Goal: Use online tool/utility: Utilize a website feature to perform a specific function

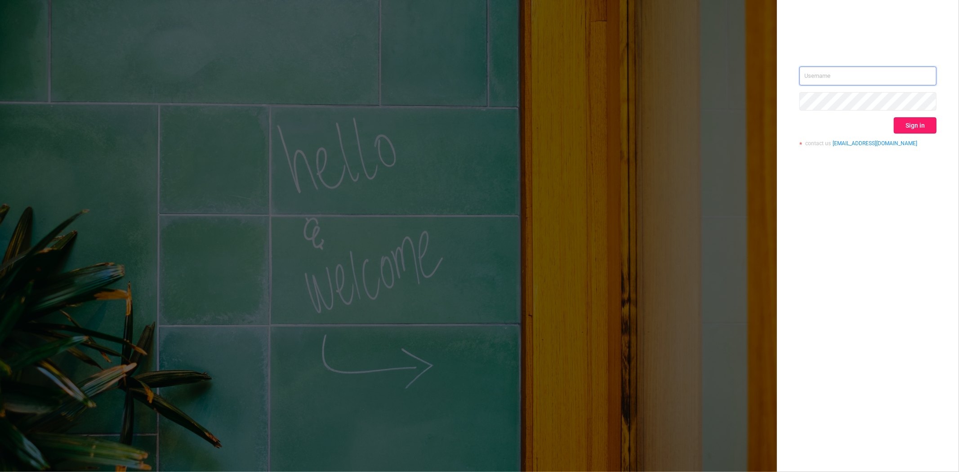
type input "[PERSON_NAME][EMAIL_ADDRESS][DOMAIN_NAME]"
click at [921, 130] on button "Sign in" at bounding box center [915, 125] width 43 height 16
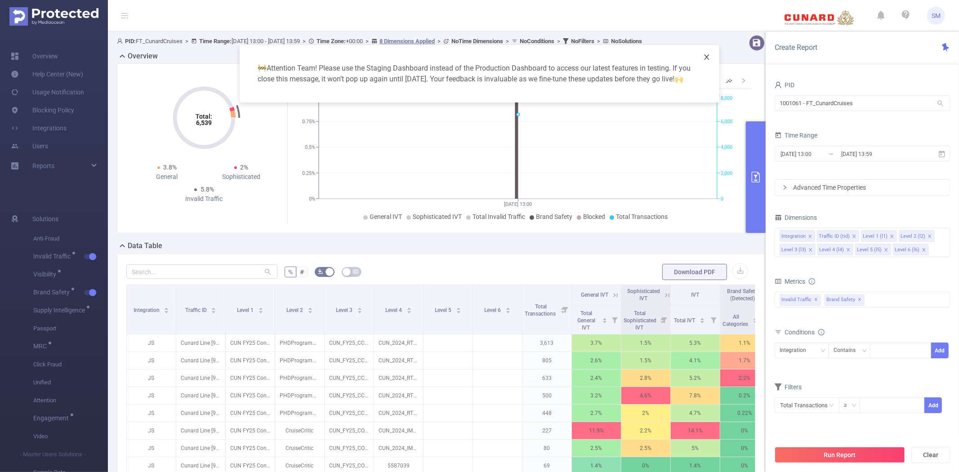
click at [708, 55] on icon "icon: close" at bounding box center [707, 57] width 7 height 7
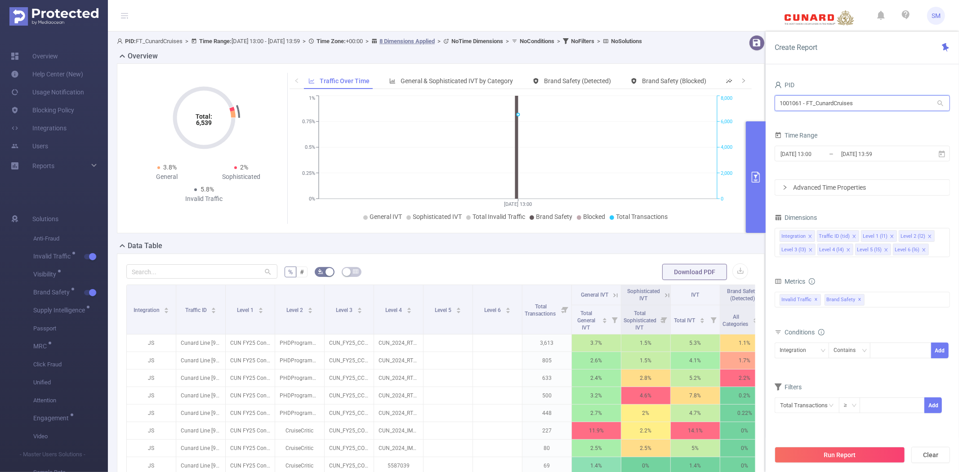
drag, startPoint x: 875, startPoint y: 102, endPoint x: 780, endPoint y: 96, distance: 95.5
click at [780, 96] on input "1001061 - FT_CunardCruises" at bounding box center [862, 103] width 175 height 16
type input "fanduel"
click at [816, 120] on li "1000933 - FT_FanDuel 43 [43 rows]" at bounding box center [862, 122] width 175 height 14
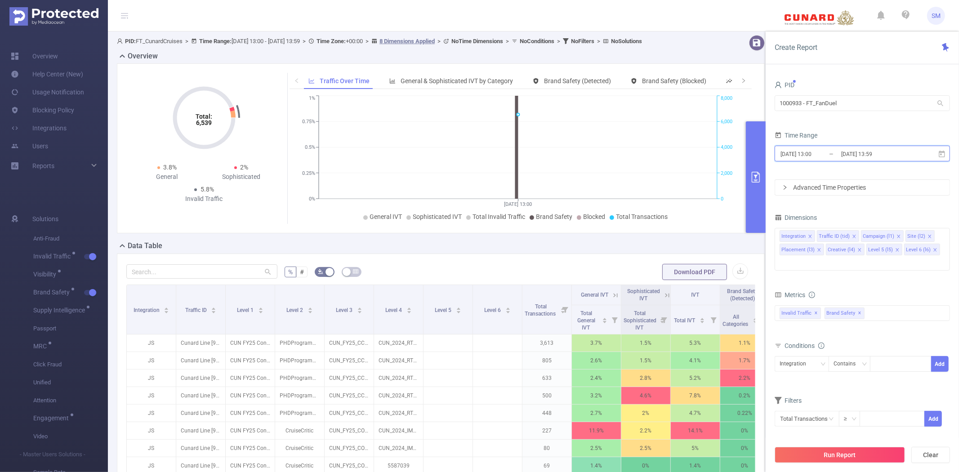
click at [941, 153] on icon at bounding box center [942, 154] width 8 height 8
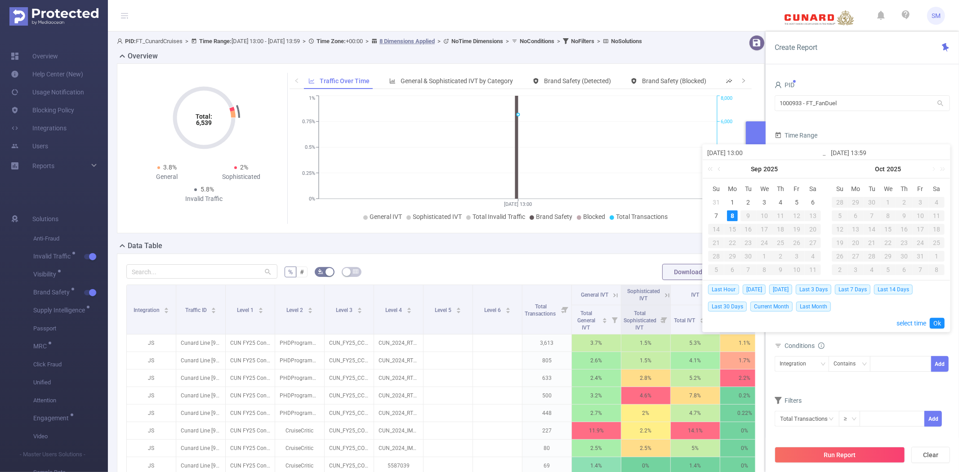
click at [726, 168] on div "[DATE]" at bounding box center [765, 169] width 124 height 18
click at [720, 169] on link at bounding box center [720, 169] width 8 height 18
click at [800, 205] on div "1" at bounding box center [797, 202] width 11 height 11
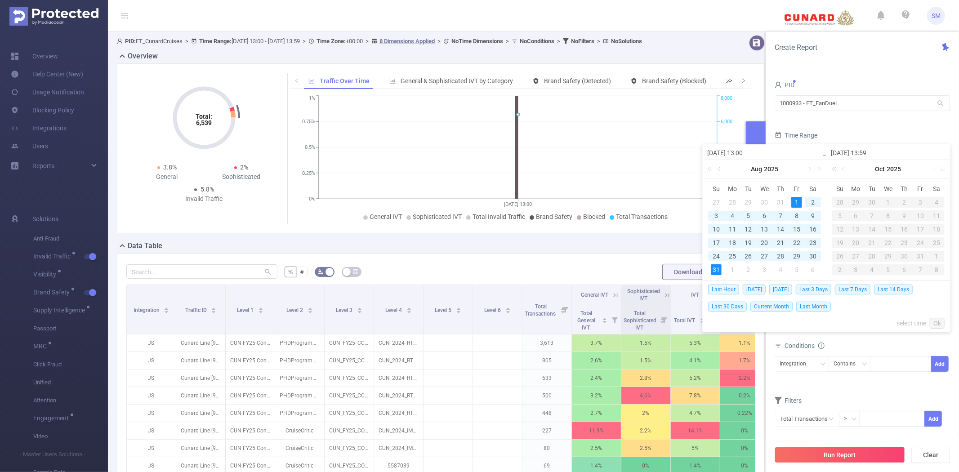
click at [717, 266] on div "31" at bounding box center [716, 269] width 11 height 11
type input "[DATE] 13:00"
type input "[DATE] 13:59"
type input "[DATE] 13:00"
type input "[DATE] 13:59"
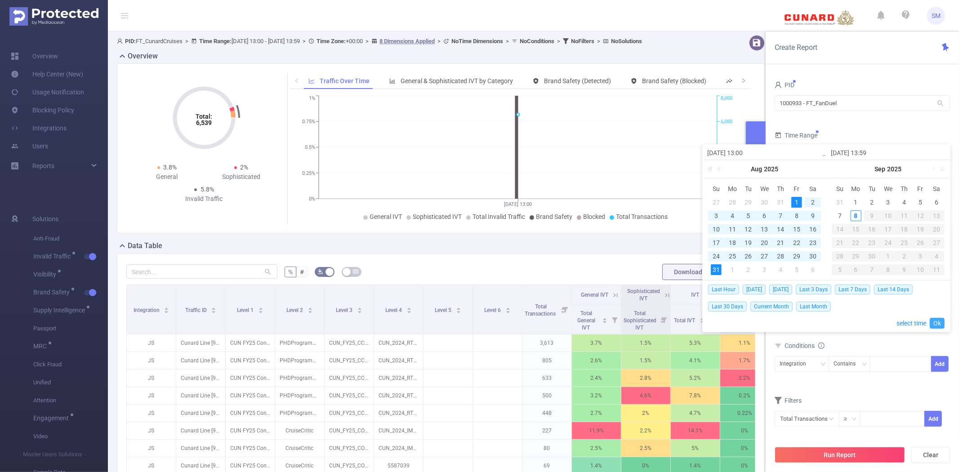
click at [941, 322] on link "Ok" at bounding box center [937, 323] width 15 height 11
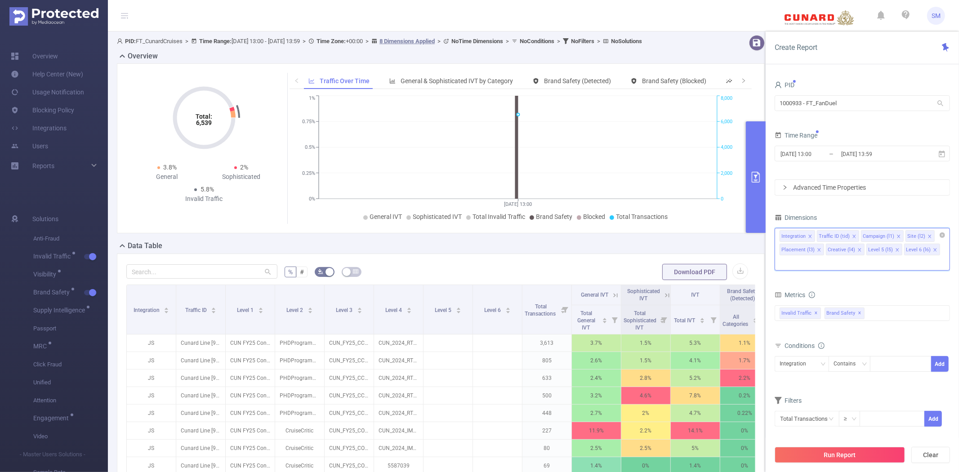
click at [784, 257] on input at bounding box center [782, 263] width 4 height 12
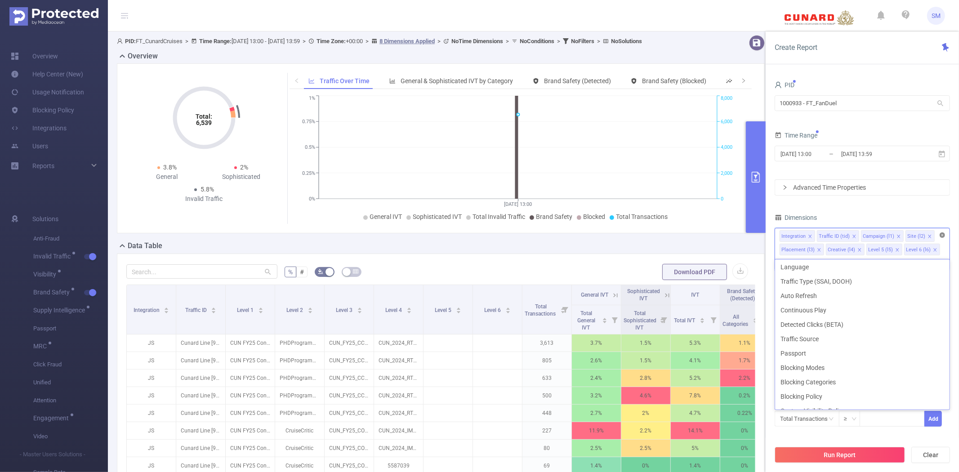
click at [944, 233] on icon "icon: close-circle" at bounding box center [942, 235] width 5 height 5
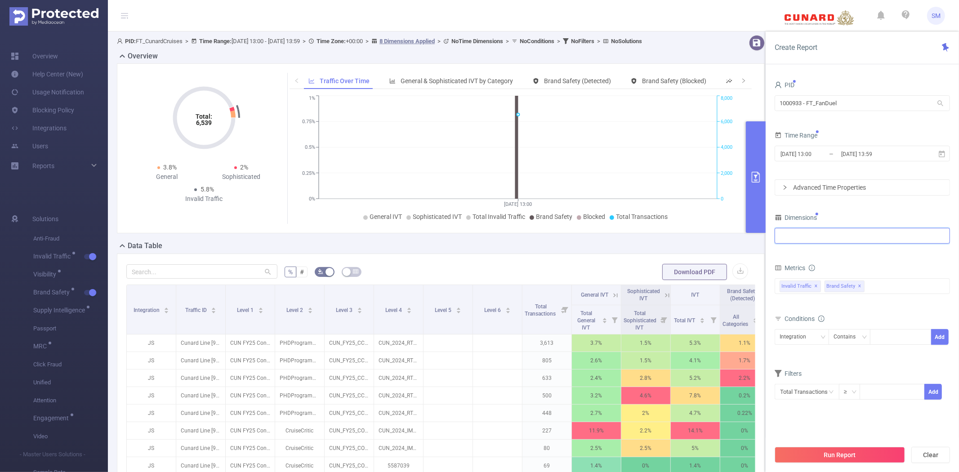
click at [911, 237] on div at bounding box center [863, 236] width 166 height 15
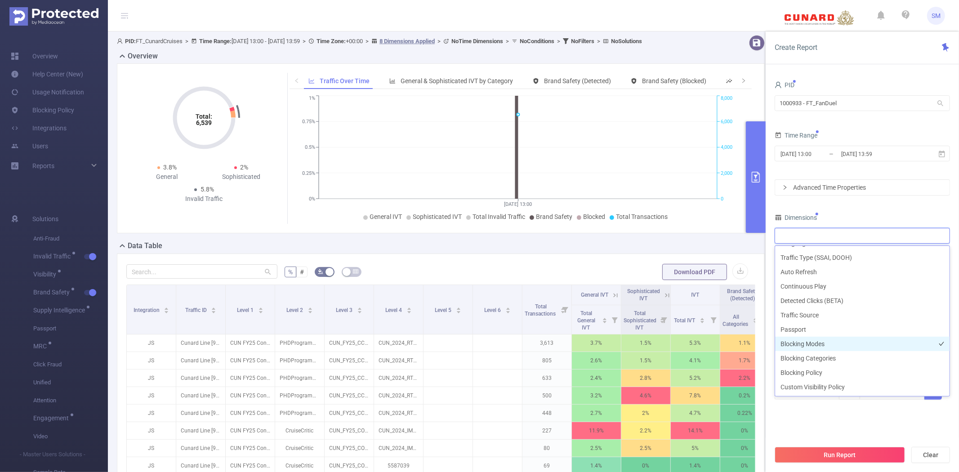
click at [841, 350] on li "Blocking Modes" at bounding box center [863, 344] width 175 height 14
click at [840, 359] on li "Blocking Categories" at bounding box center [863, 358] width 175 height 14
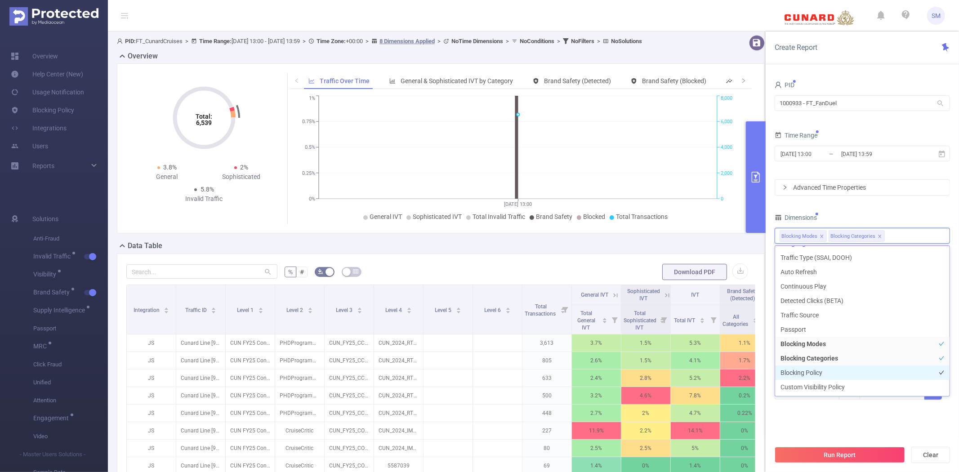
click at [834, 372] on li "Blocking Policy" at bounding box center [863, 373] width 175 height 14
click at [820, 450] on button "Run Report" at bounding box center [840, 455] width 130 height 16
